Goal: Information Seeking & Learning: Learn about a topic

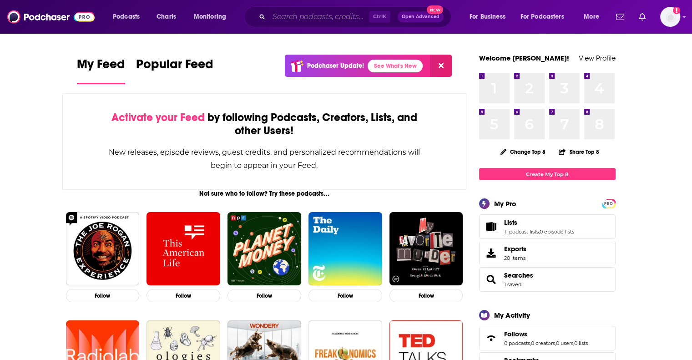
click at [287, 17] on input "Search podcasts, credits, & more..." at bounding box center [319, 17] width 100 height 15
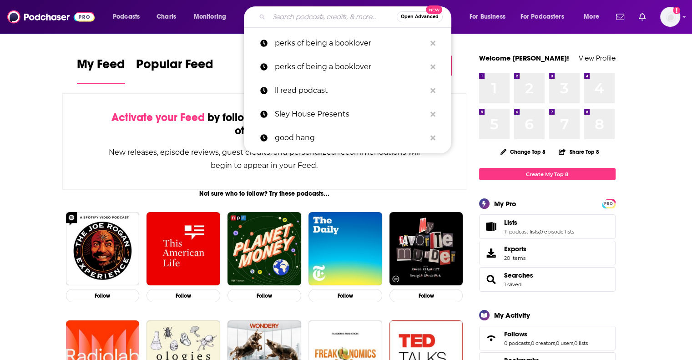
paste input "Tea and Tales"
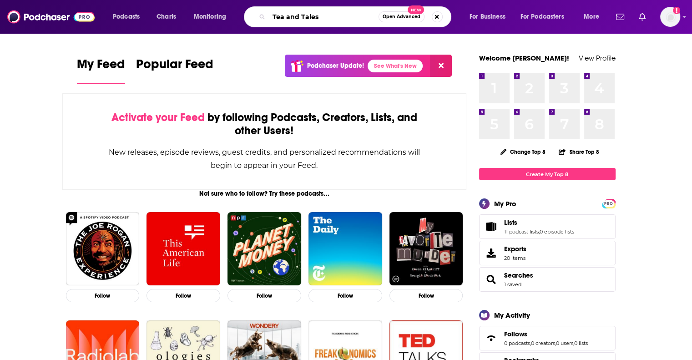
type input "Tea and Tales"
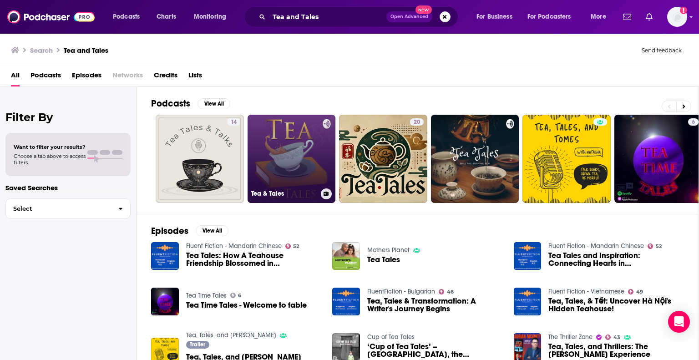
click at [306, 137] on link "Tea & Tales" at bounding box center [291, 159] width 88 height 88
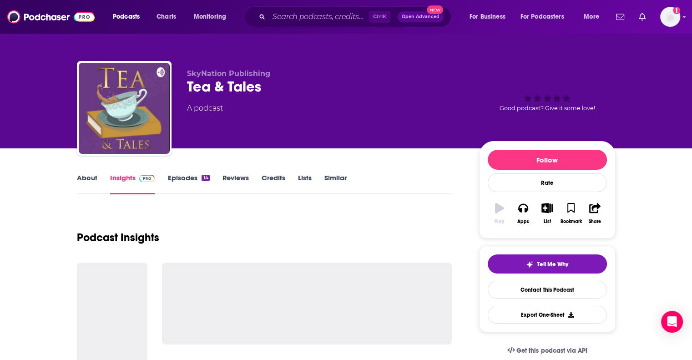
click at [195, 178] on link "Episodes 14" at bounding box center [188, 183] width 42 height 21
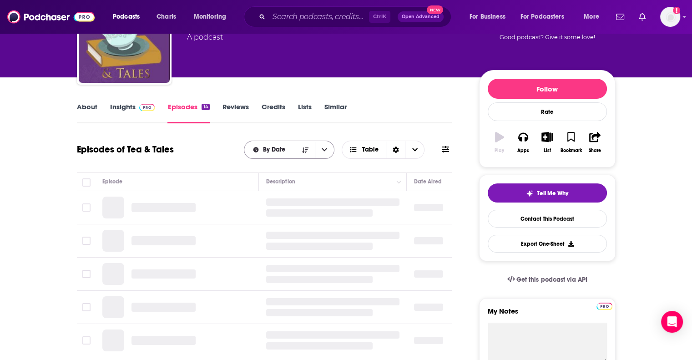
scroll to position [71, 0]
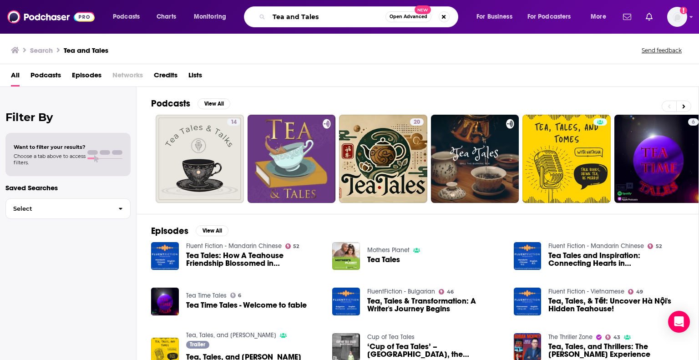
click at [335, 22] on input "Tea and Tales" at bounding box center [327, 17] width 116 height 15
type input "Tea and Tales Podcast"
